Goal: Navigation & Orientation: Find specific page/section

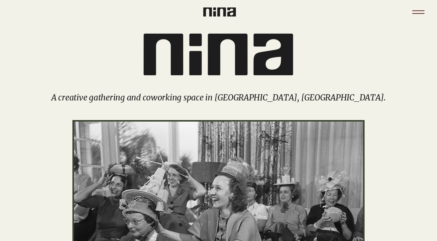
click at [417, 12] on icon "Menu" at bounding box center [419, 12] width 22 height 22
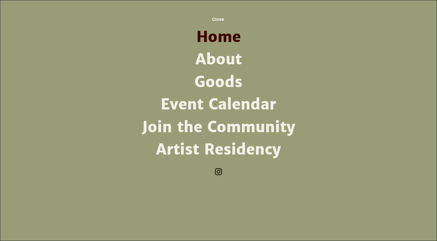
click at [215, 56] on link "About" at bounding box center [218, 59] width 162 height 22
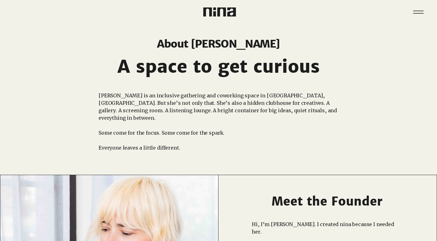
click at [219, 14] on img at bounding box center [219, 11] width 33 height 9
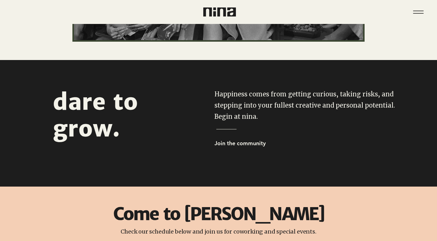
scroll to position [266, 0]
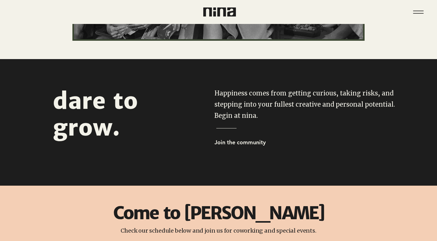
click at [109, 128] on span "dare to grow." at bounding box center [95, 114] width 85 height 55
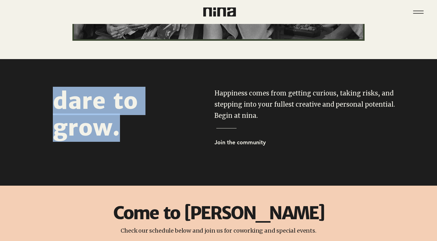
drag, startPoint x: 109, startPoint y: 128, endPoint x: 41, endPoint y: 107, distance: 71.6
click at [41, 107] on div "dare to grow." at bounding box center [87, 118] width 175 height 119
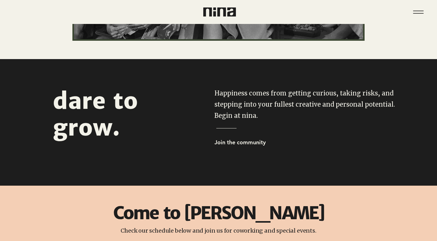
click at [348, 182] on div at bounding box center [218, 122] width 437 height 127
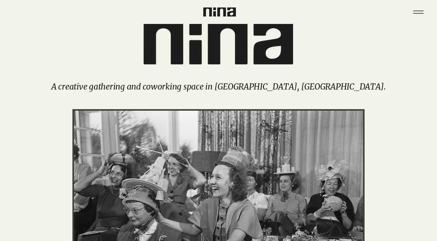
scroll to position [0, 0]
